Goal: Information Seeking & Learning: Learn about a topic

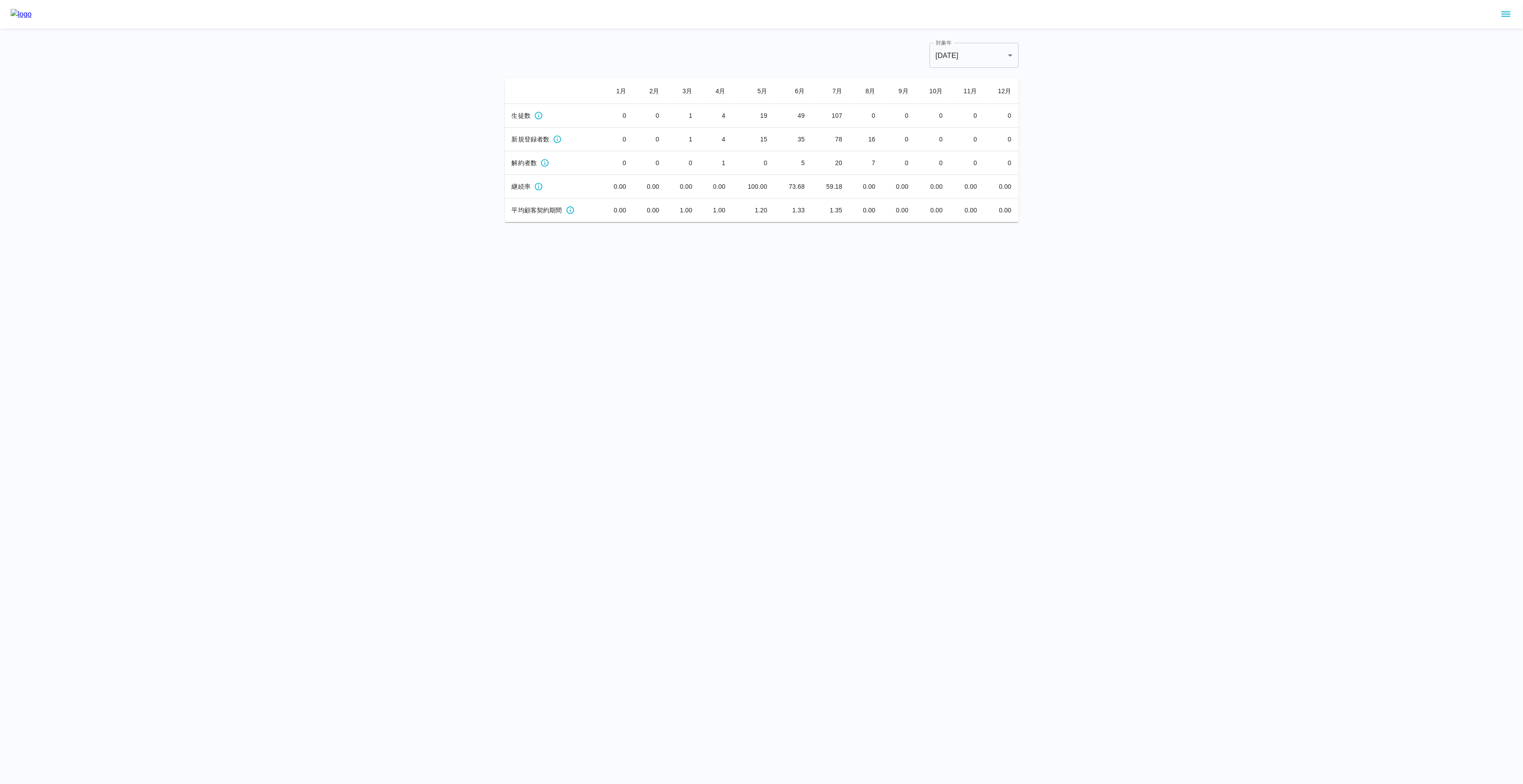
click at [1507, 13] on icon "sidemenu" at bounding box center [1506, 14] width 11 height 11
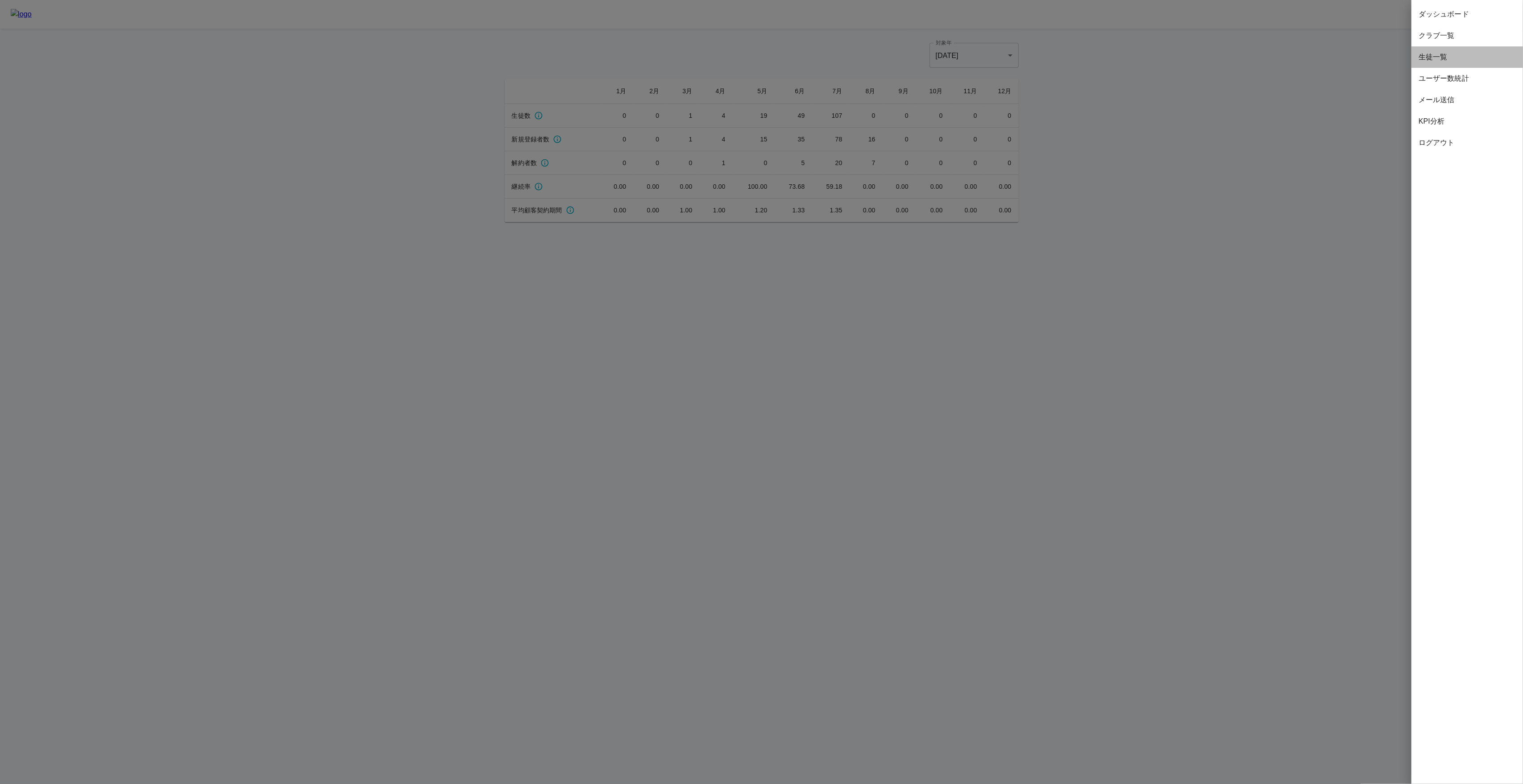
click at [1434, 58] on span "生徒一覧" at bounding box center [1467, 57] width 97 height 11
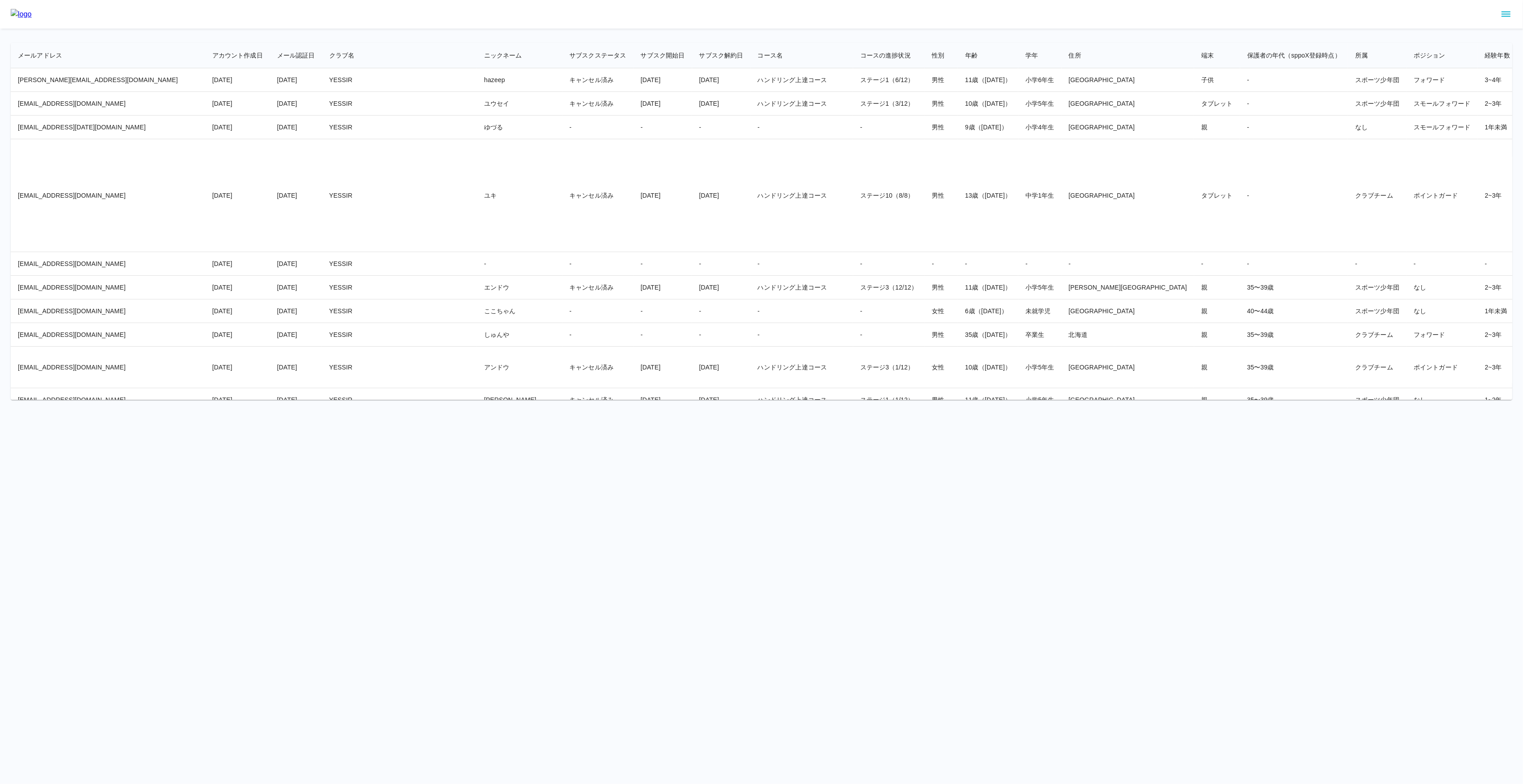
click at [477, 199] on td "ユキ" at bounding box center [519, 196] width 85 height 113
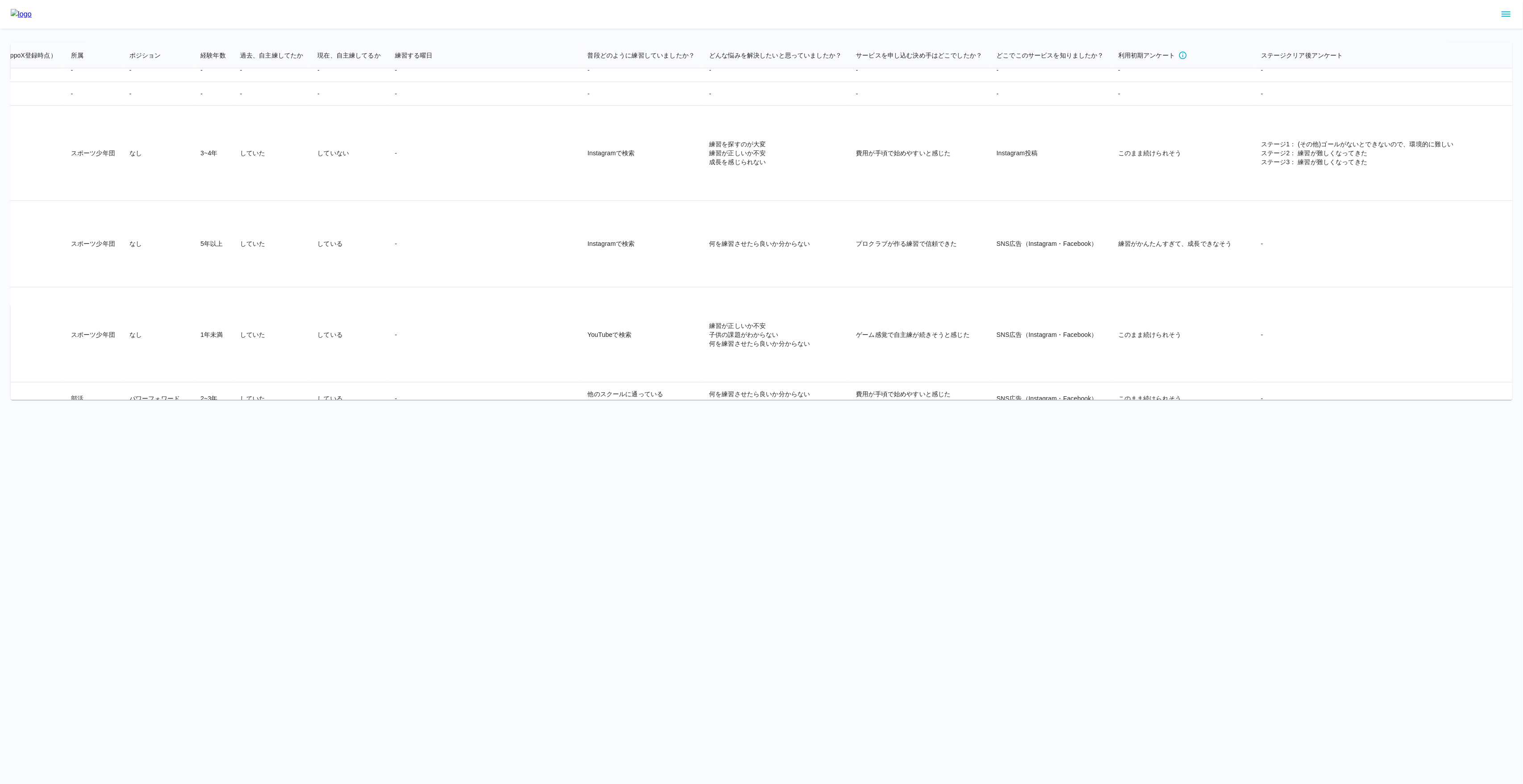
scroll to position [4949, 1430]
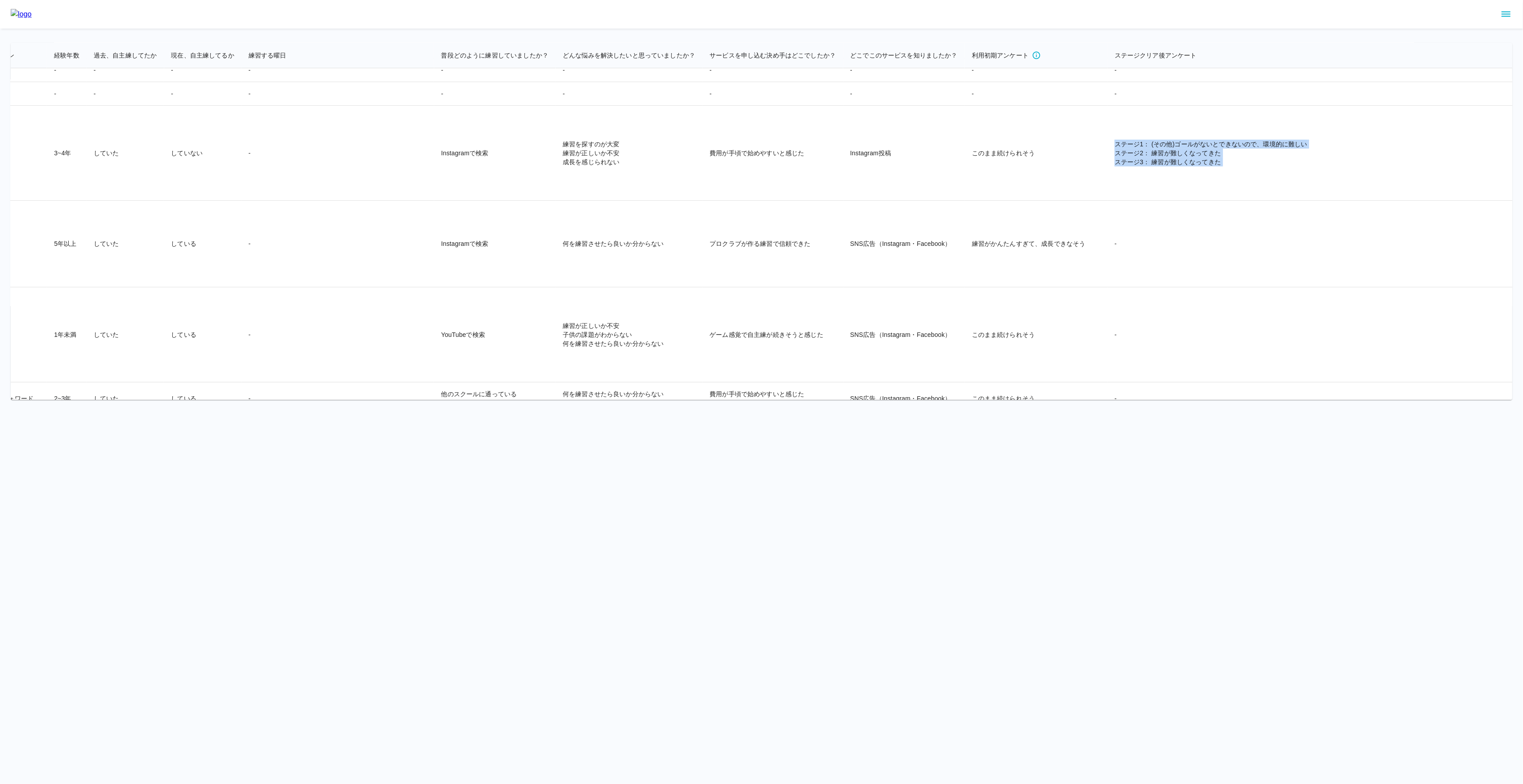
drag, startPoint x: 1377, startPoint y: 257, endPoint x: 939, endPoint y: 187, distance: 443.6
click at [939, 187] on tr "[EMAIL_ADDRESS][DOMAIN_NAME] [DATE] [DATE] [PERSON_NAME]ジェッツオンラインアカデミー はな 契約中 […" at bounding box center [157, 153] width 3152 height 95
copy tr "ステージ1： (その他)ゴールがないとできないので、環境的に難しい ステージ2： 練習が難しくなってきた ステージ3： 練習が難しくなってきた 【ご利用した感…"
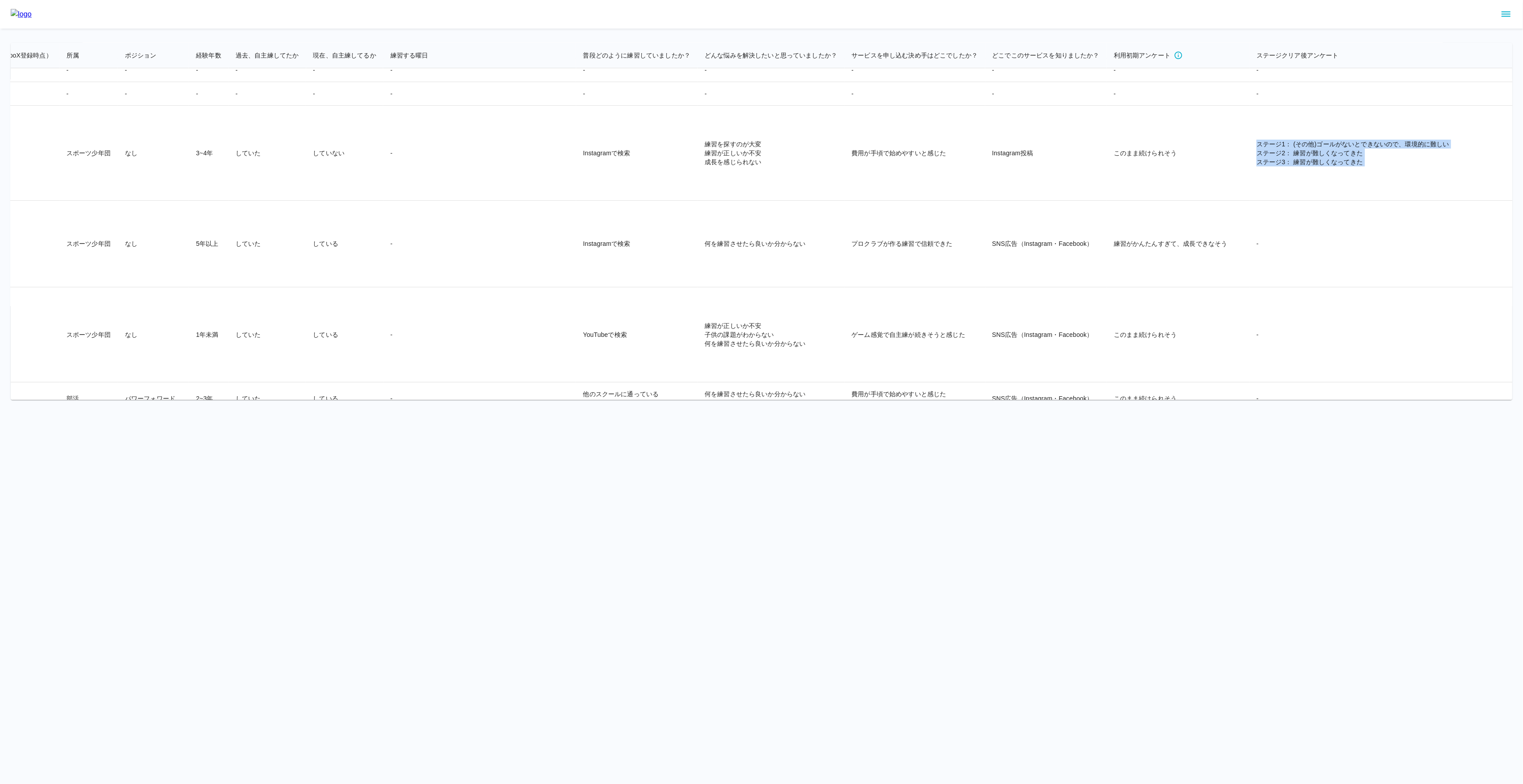
scroll to position [4949, 1350]
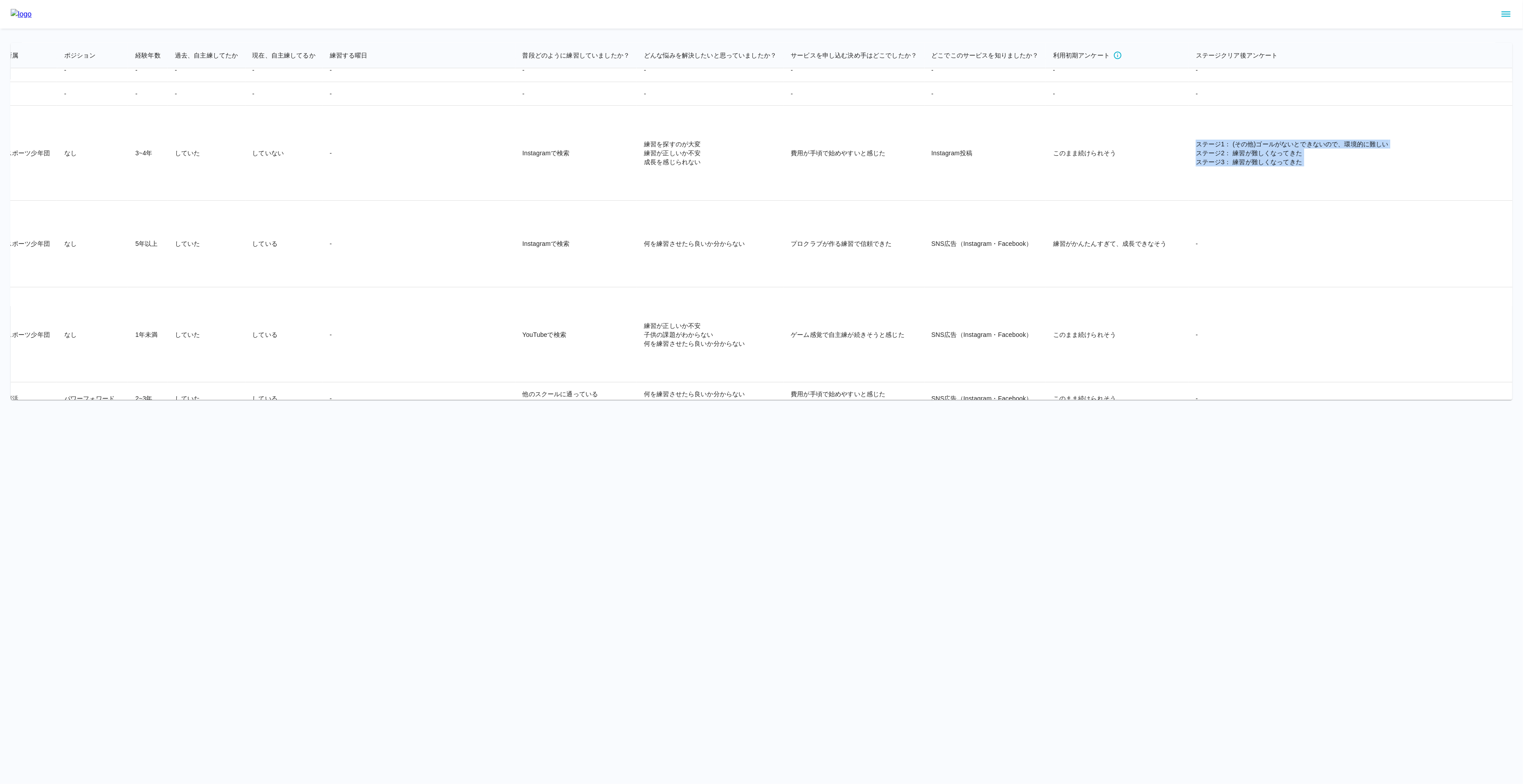
click at [1189, 201] on td "ステージ1： (その他)ゴールがないとできないので、環境的に難しい ステージ2： 練習が難しくなってきた ステージ3： 練習が難しくなってきた" at bounding box center [1411, 153] width 446 height 95
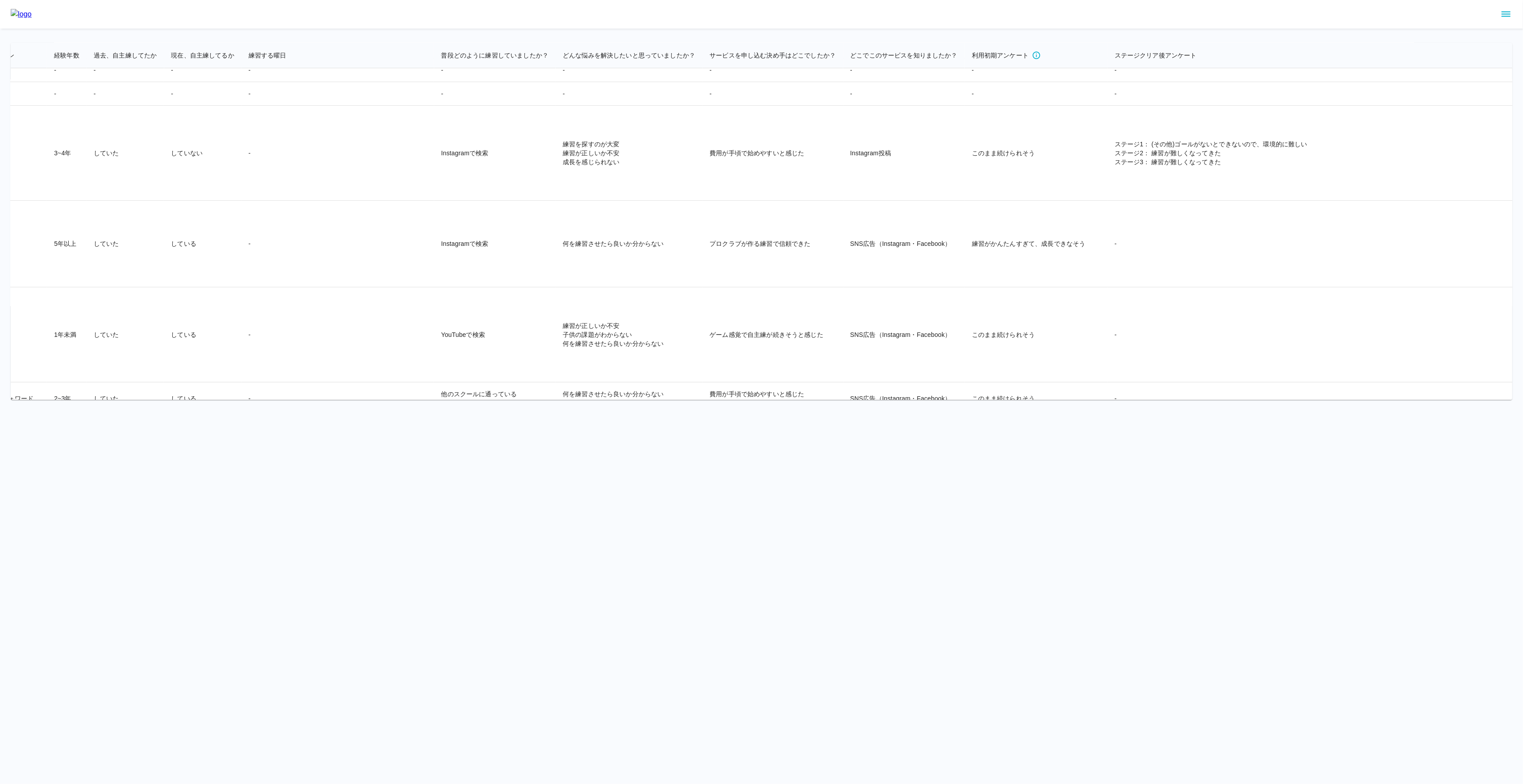
drag, startPoint x: 1392, startPoint y: 258, endPoint x: 807, endPoint y: 169, distance: 591.7
click at [807, 169] on tbody "[PERSON_NAME][EMAIL_ADDRESS][DOMAIN_NAME] [DATE] [DATE] YESSIR hazeep キャンセル済み […" at bounding box center [157, 114] width 3152 height 9988
click at [965, 201] on td "このまま続けられそう" at bounding box center [1036, 153] width 143 height 95
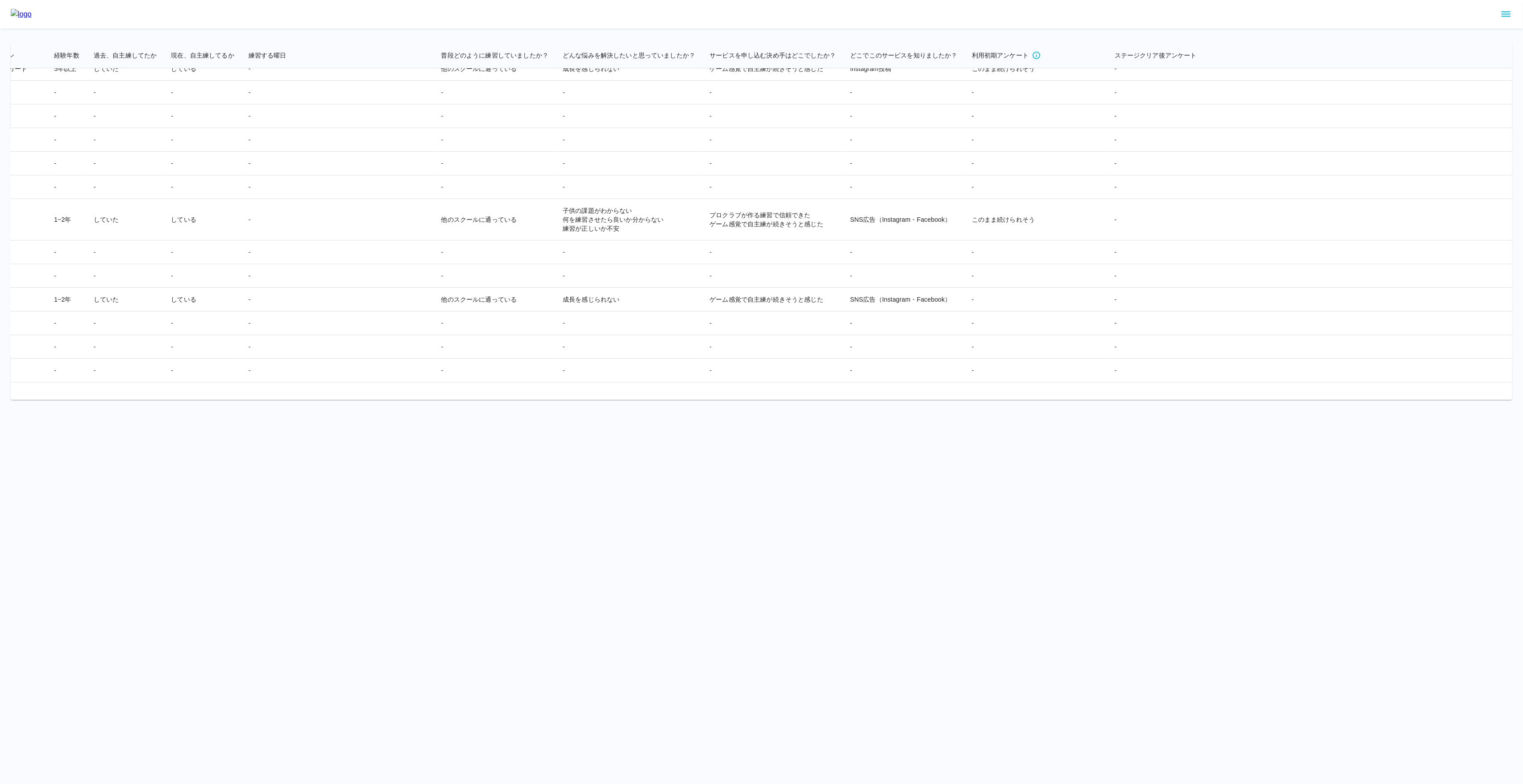
scroll to position [4815, 1430]
